Goal: Task Accomplishment & Management: Use online tool/utility

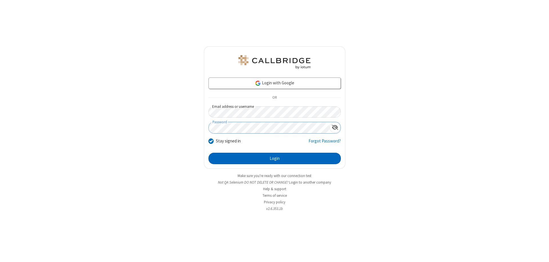
click at [275, 159] on button "Login" at bounding box center [275, 158] width 132 height 11
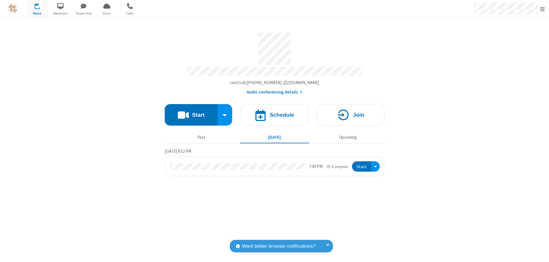
click at [543, 9] on span "Open menu" at bounding box center [542, 9] width 5 height 6
click at [107, 13] on span "Drive" at bounding box center [106, 13] width 21 height 5
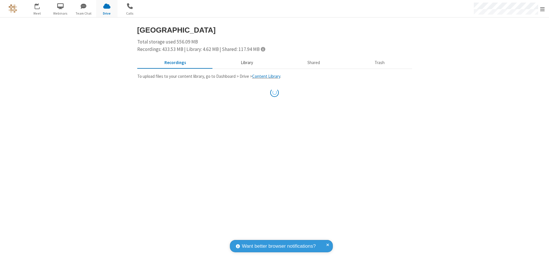
click at [246, 63] on button "Library" at bounding box center [246, 63] width 67 height 11
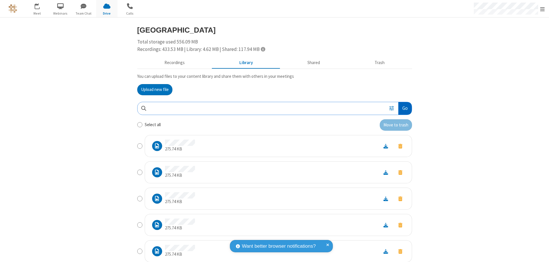
click at [403, 108] on button "Go" at bounding box center [405, 108] width 13 height 13
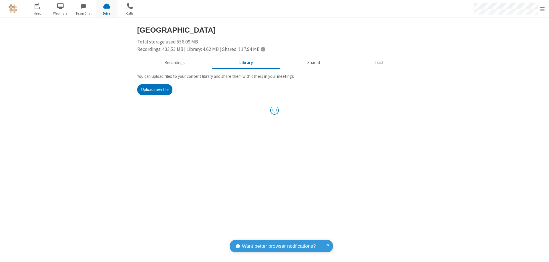
click at [155, 90] on button "Upload new file" at bounding box center [154, 89] width 35 height 11
